Goal: Information Seeking & Learning: Find specific page/section

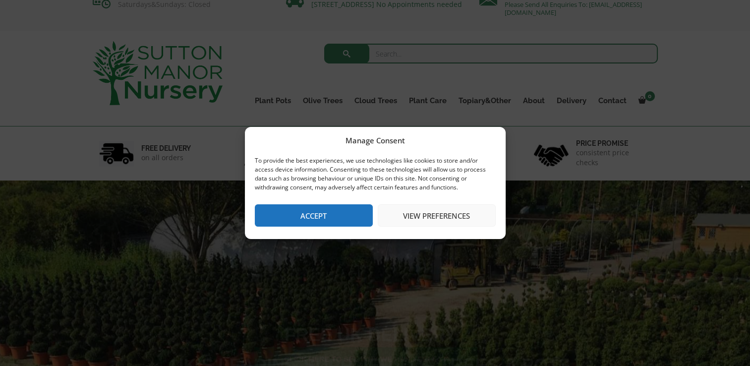
scroll to position [20, 0]
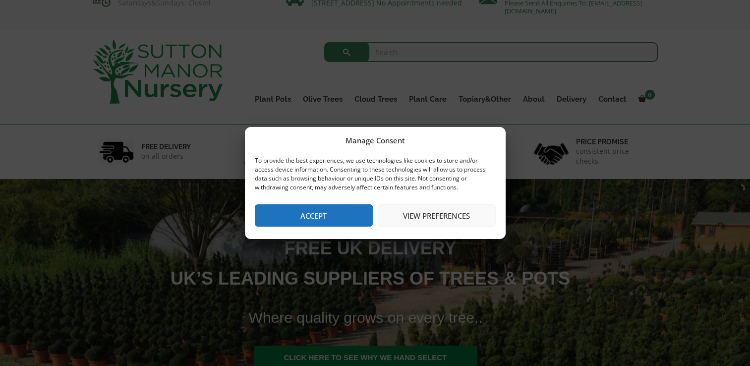
click at [420, 219] on button "View preferences" at bounding box center [437, 215] width 118 height 22
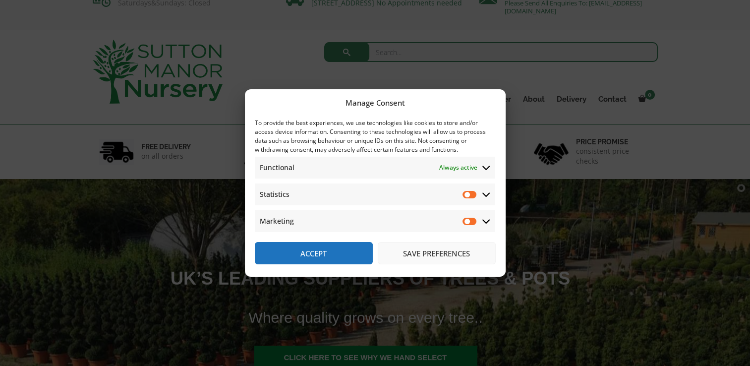
click at [458, 252] on button "Save preferences" at bounding box center [437, 253] width 118 height 22
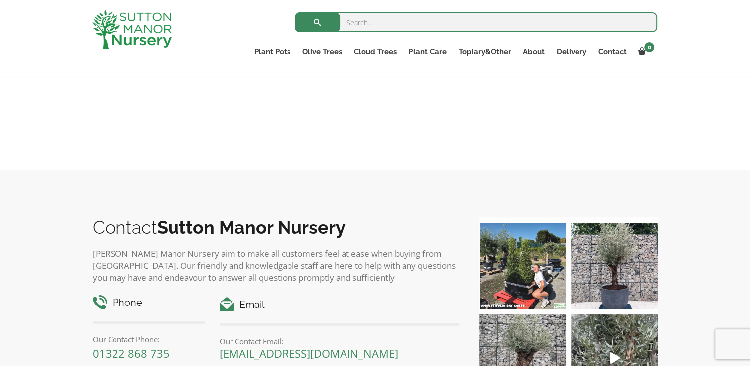
scroll to position [1448, 0]
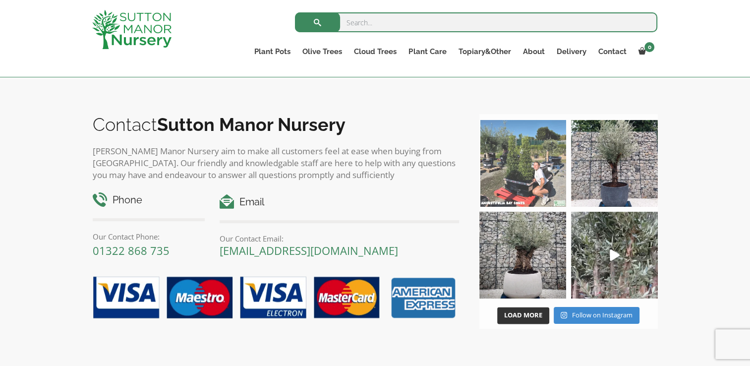
click at [500, 133] on img at bounding box center [522, 163] width 87 height 87
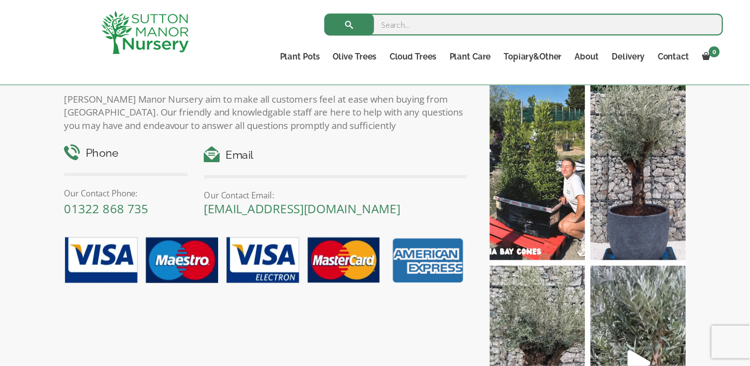
scroll to position [1509, 0]
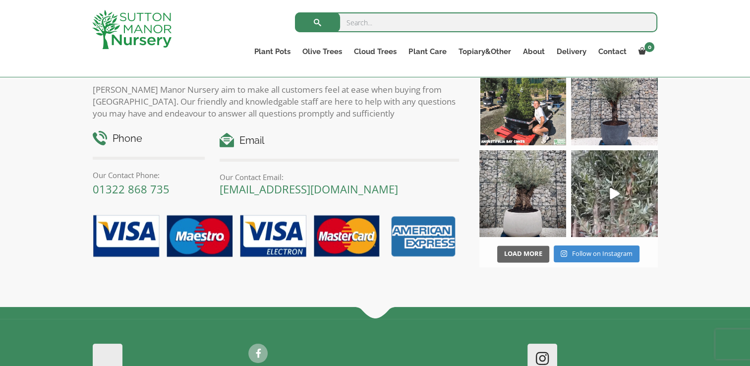
click at [536, 245] on button "Load More" at bounding box center [523, 253] width 52 height 17
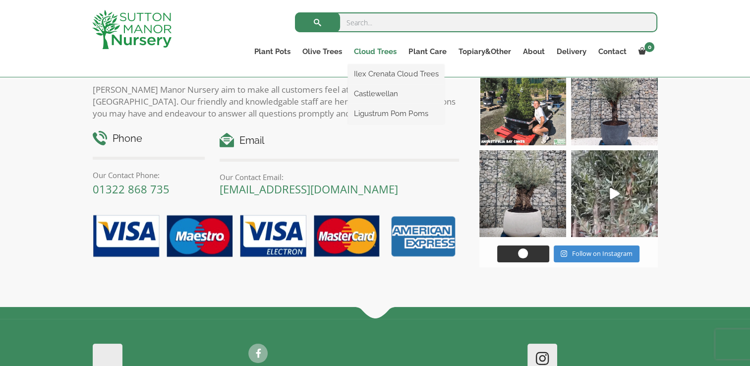
click at [382, 52] on link "Cloud Trees" at bounding box center [375, 52] width 55 height 14
click at [399, 74] on link "Ilex Crenata Cloud Trees" at bounding box center [396, 73] width 96 height 15
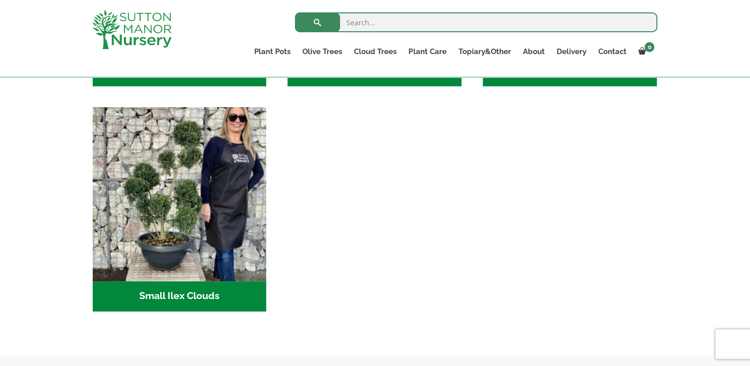
scroll to position [417, 0]
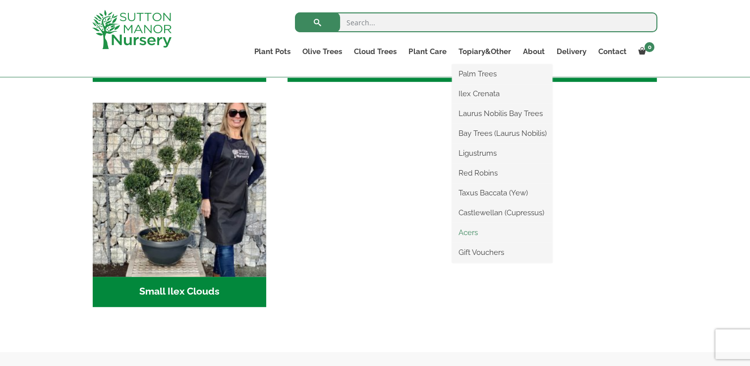
click at [474, 228] on link "Acers" at bounding box center [502, 232] width 100 height 15
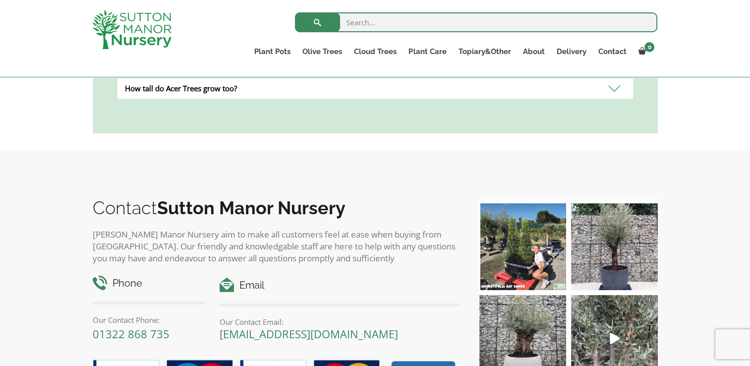
scroll to position [694, 0]
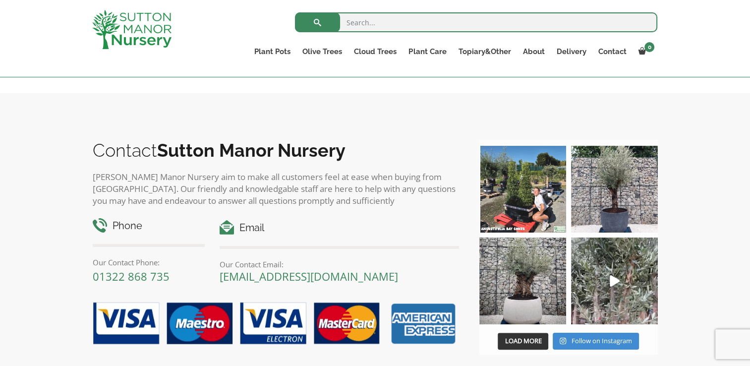
click at [502, 25] on input "search" at bounding box center [476, 22] width 362 height 20
type input "bay"
click at [295, 12] on button "submit" at bounding box center [317, 22] width 45 height 20
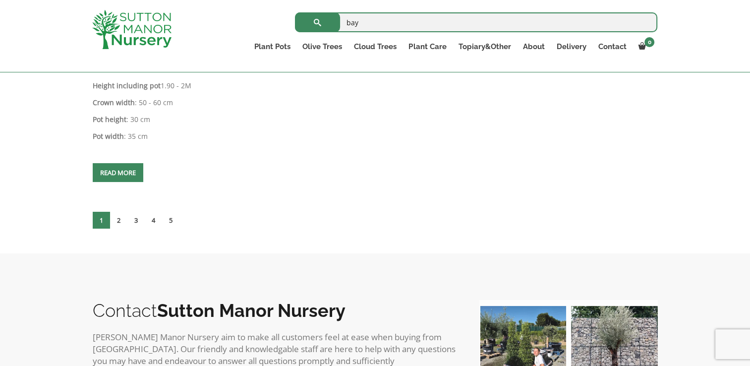
scroll to position [4463, 0]
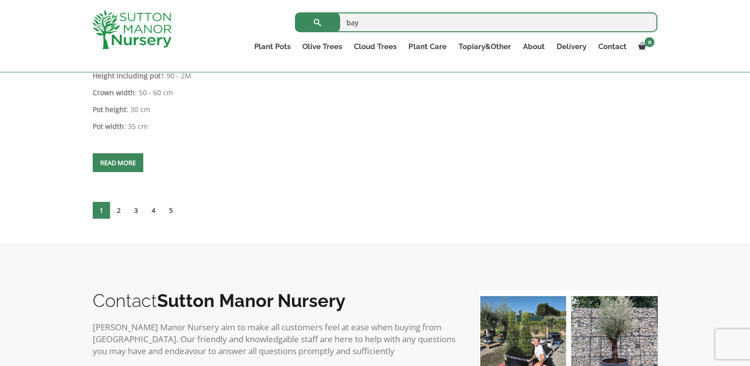
click at [396, 30] on input "bay" at bounding box center [476, 22] width 362 height 20
type input "bay cones"
click at [295, 12] on button "submit" at bounding box center [317, 22] width 45 height 20
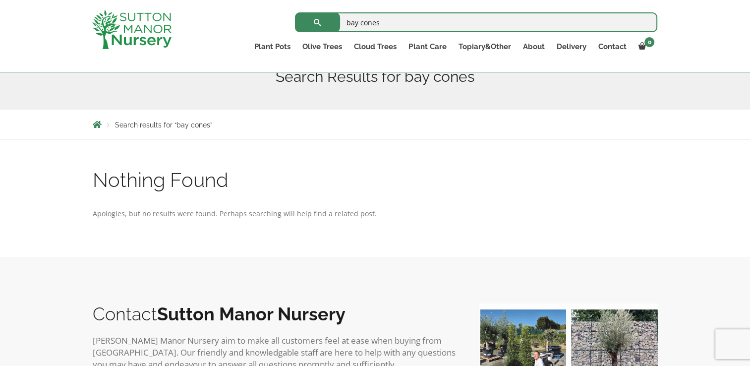
scroll to position [179, 0]
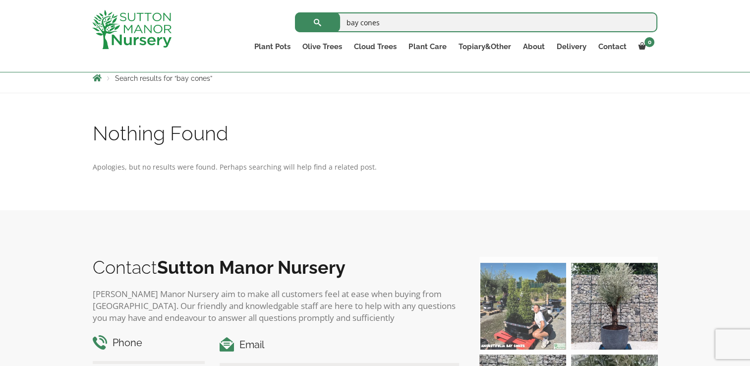
click at [530, 308] on img at bounding box center [522, 306] width 87 height 87
